Goal: Communication & Community: Answer question/provide support

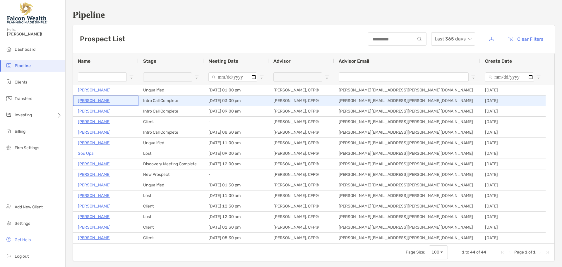
click at [94, 99] on p "Zachary Neider" at bounding box center [94, 100] width 33 height 7
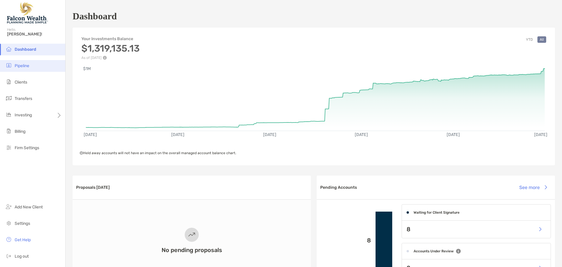
click at [20, 64] on span "Pipeline" at bounding box center [22, 65] width 15 height 5
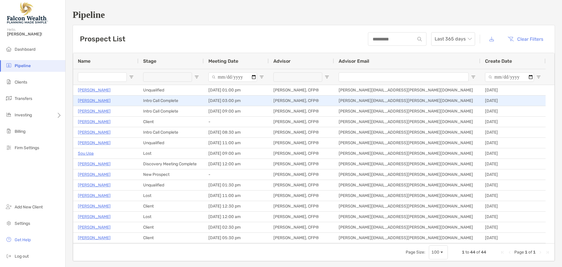
click at [88, 100] on p "[PERSON_NAME]" at bounding box center [94, 100] width 33 height 7
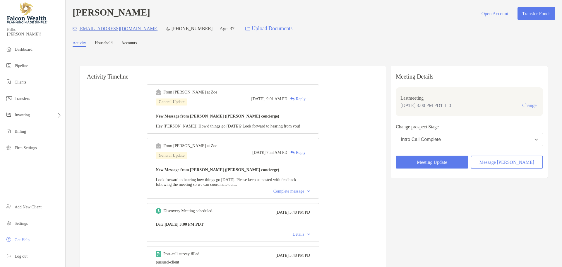
click at [481, 140] on button "Intro Call Complete" at bounding box center [469, 139] width 147 height 13
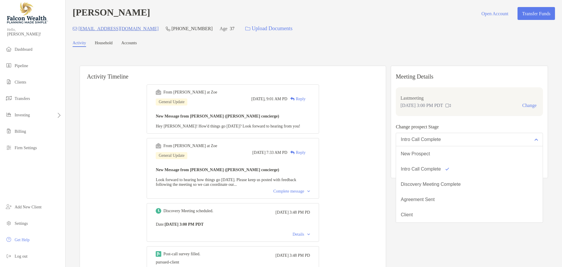
click at [402, 166] on div "Activity Timeline From [PERSON_NAME] at [PERSON_NAME] General Update [DATE], 9:…" at bounding box center [314, 262] width 468 height 405
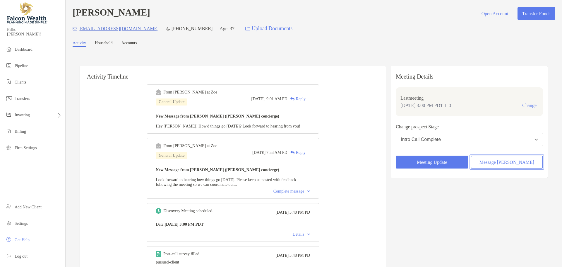
click at [515, 166] on button "Message [PERSON_NAME]" at bounding box center [506, 161] width 72 height 13
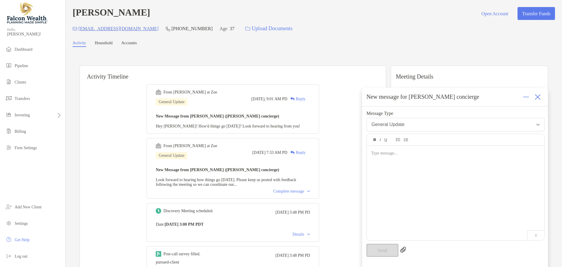
click at [391, 155] on div at bounding box center [455, 153] width 169 height 6
click at [528, 149] on div "**********" at bounding box center [456, 189] width 178 height 89
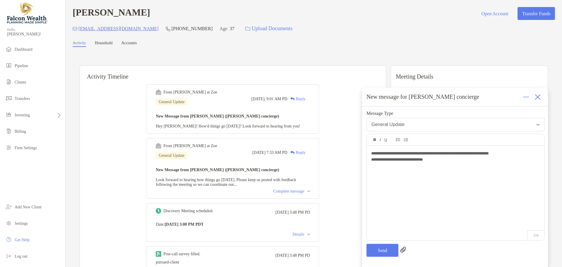
drag, startPoint x: 375, startPoint y: 153, endPoint x: 379, endPoint y: 150, distance: 5.9
click at [374, 153] on span "**********" at bounding box center [430, 153] width 118 height 4
click at [377, 252] on button "Send" at bounding box center [382, 249] width 32 height 13
